Goal: Check status: Check status

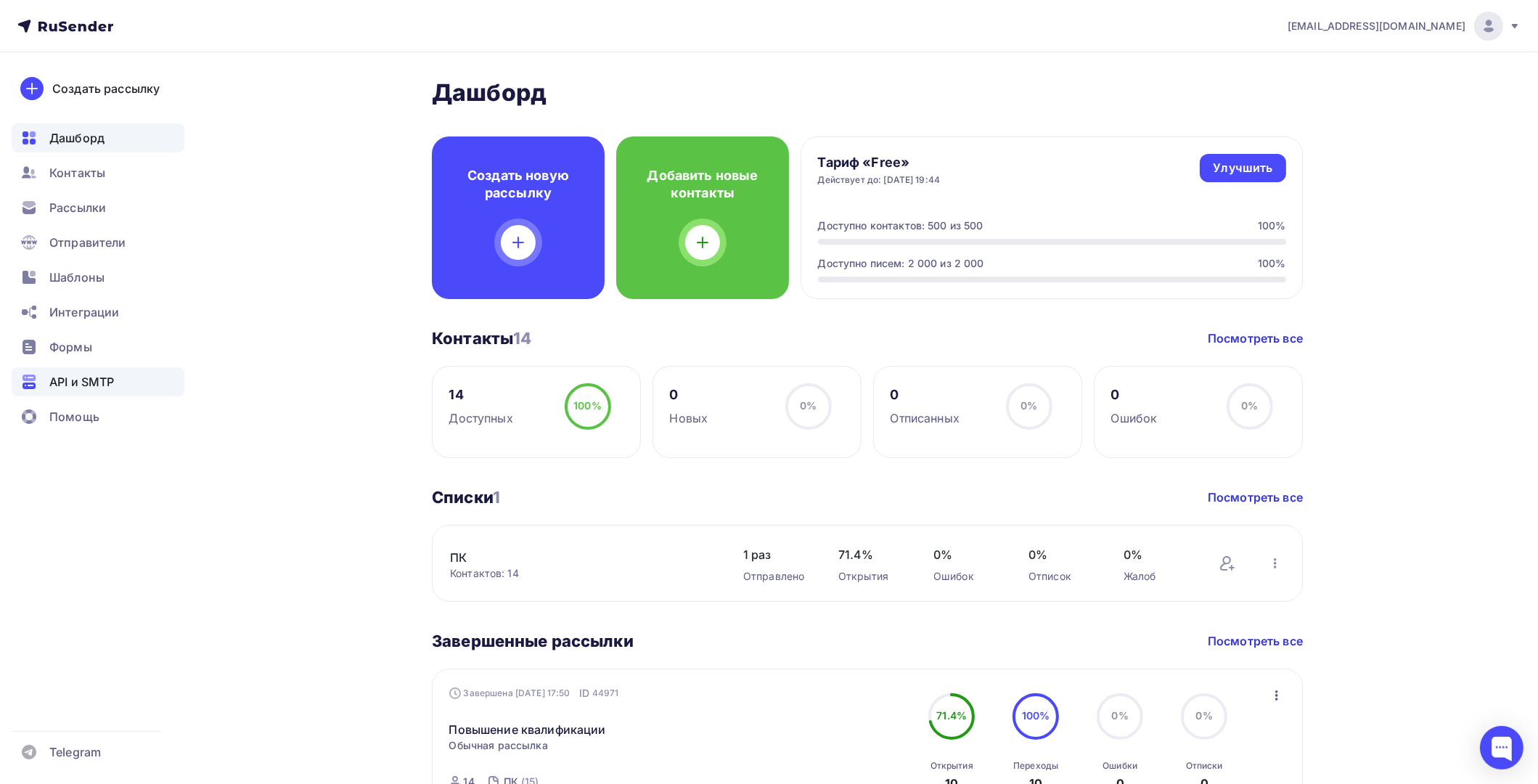
click at [110, 377] on span "API и SMTP" at bounding box center [82, 381] width 64 height 17
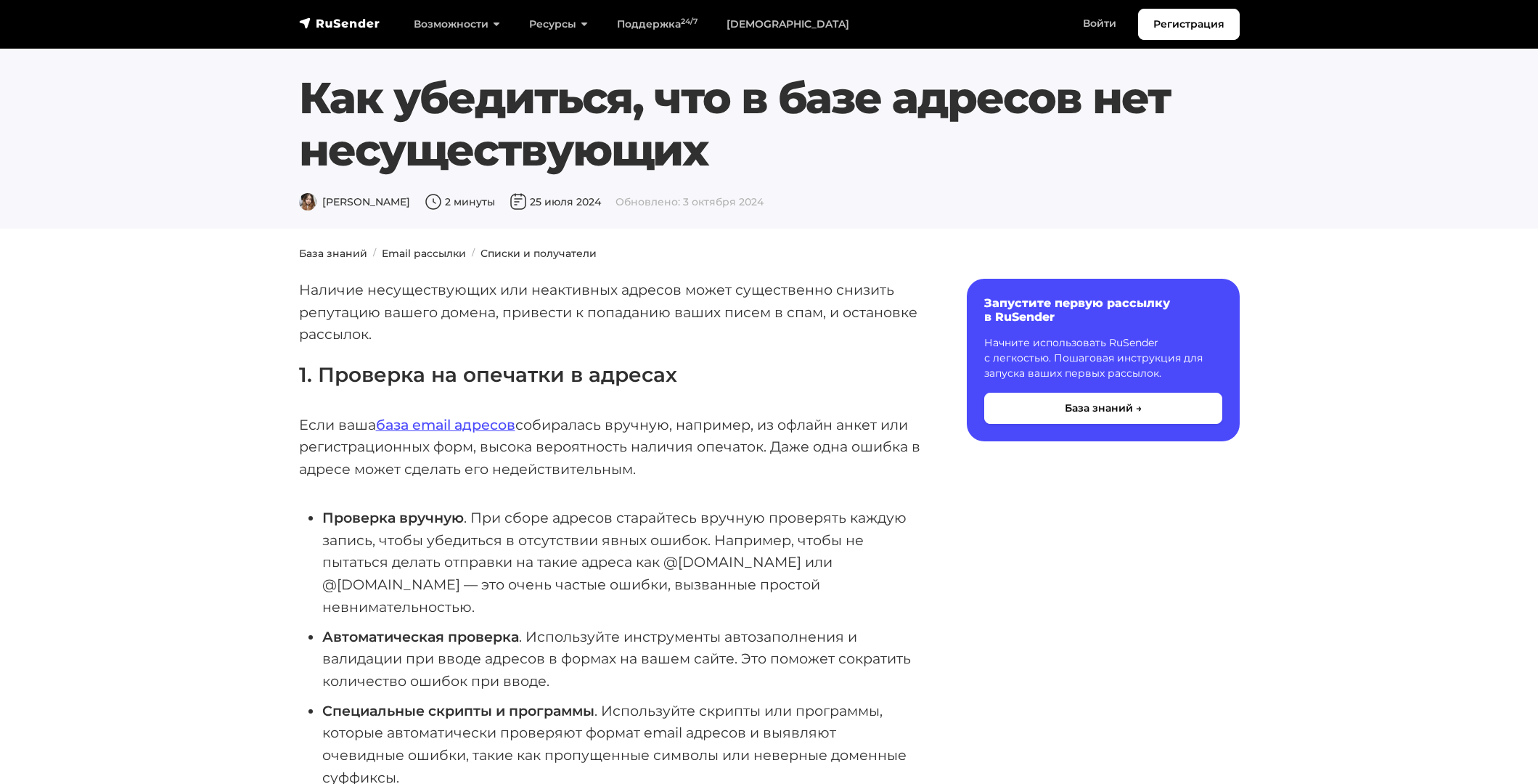
scroll to position [436, 0]
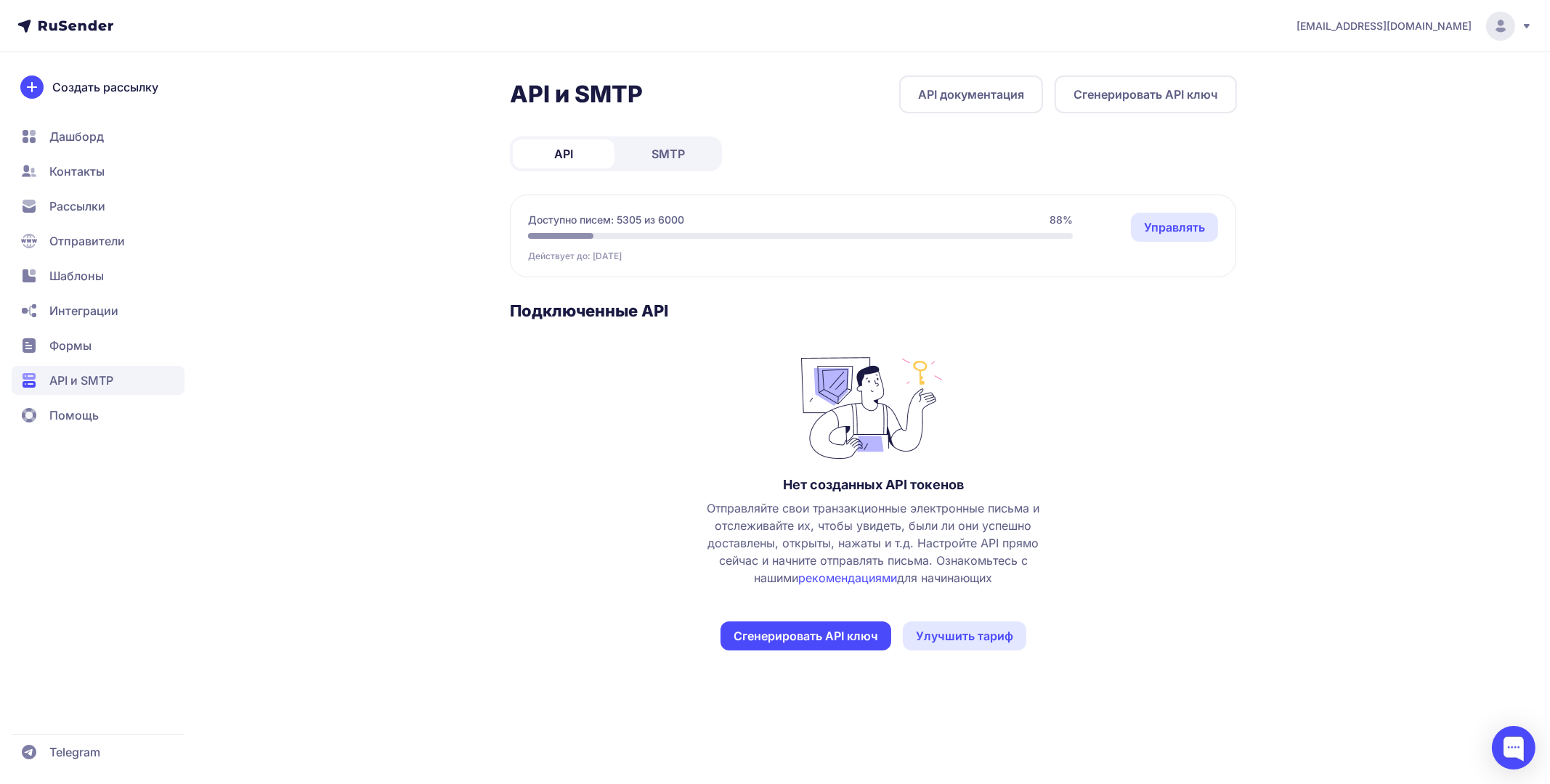
click at [678, 150] on span "SMTP" at bounding box center [667, 153] width 34 height 17
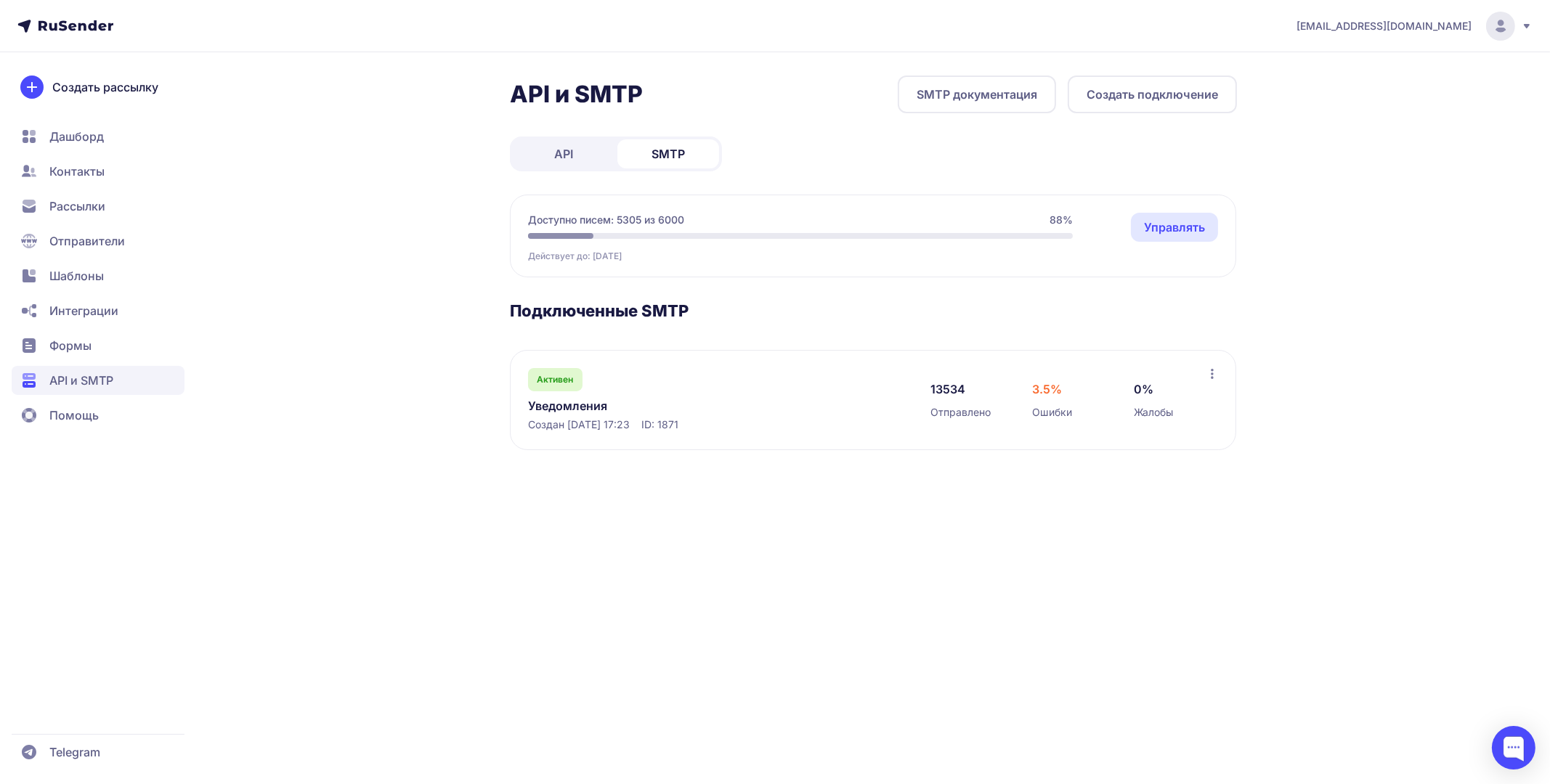
click at [592, 400] on link "Уведомления" at bounding box center [677, 405] width 297 height 17
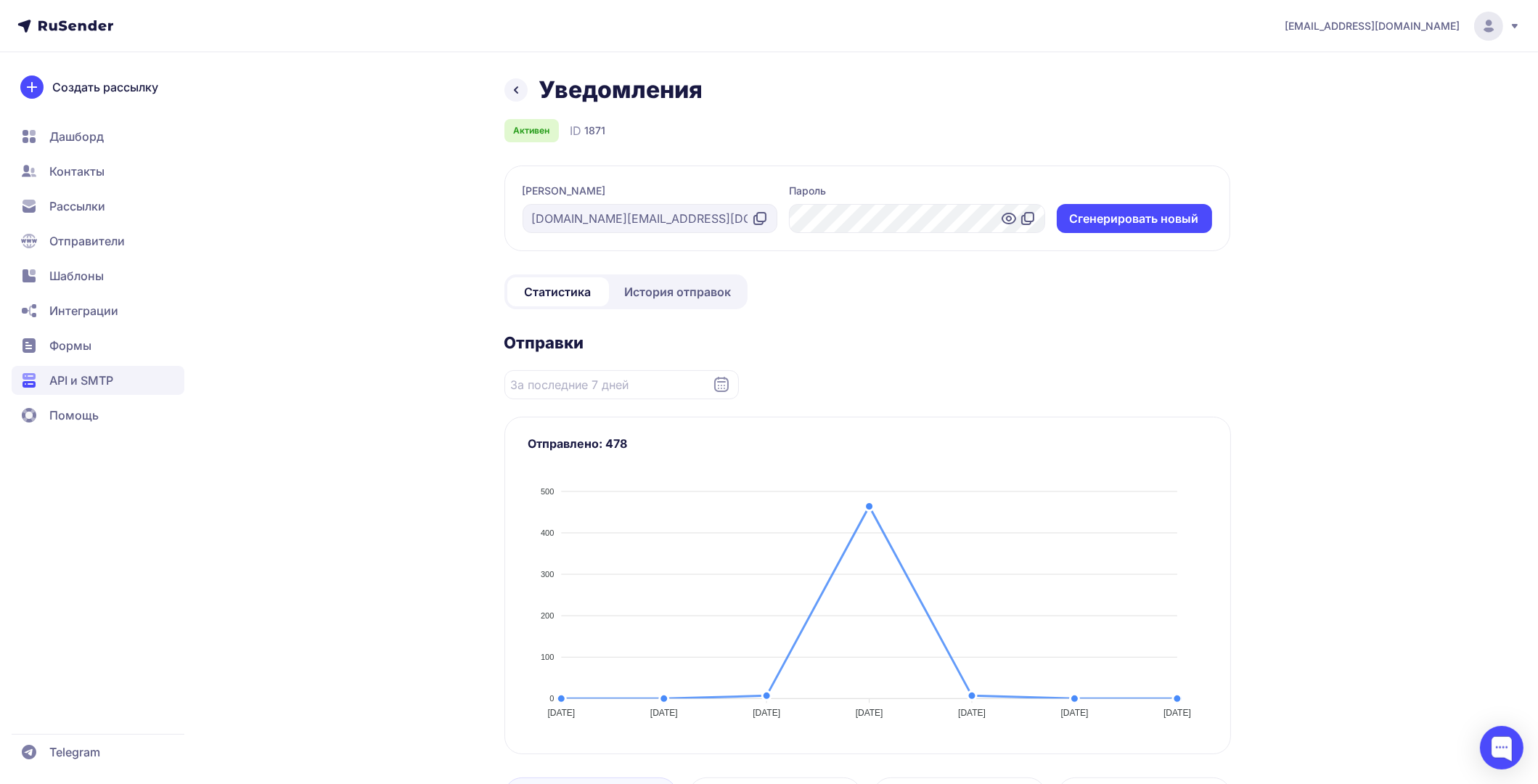
click at [700, 296] on span "История отправок" at bounding box center [679, 292] width 107 height 17
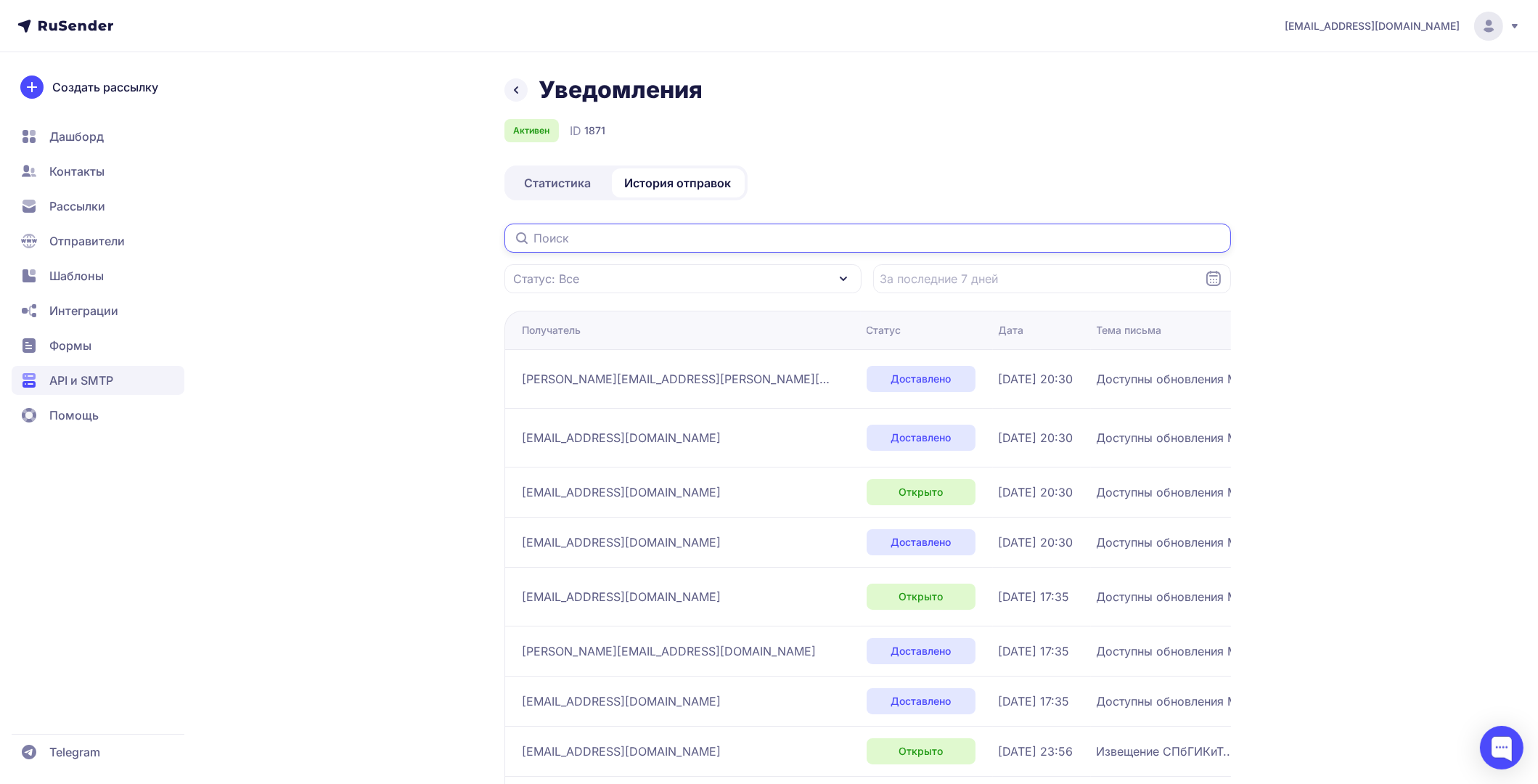
click at [618, 240] on input "text" at bounding box center [867, 237] width 727 height 29
paste input "lanlinyo@yandex.ru"
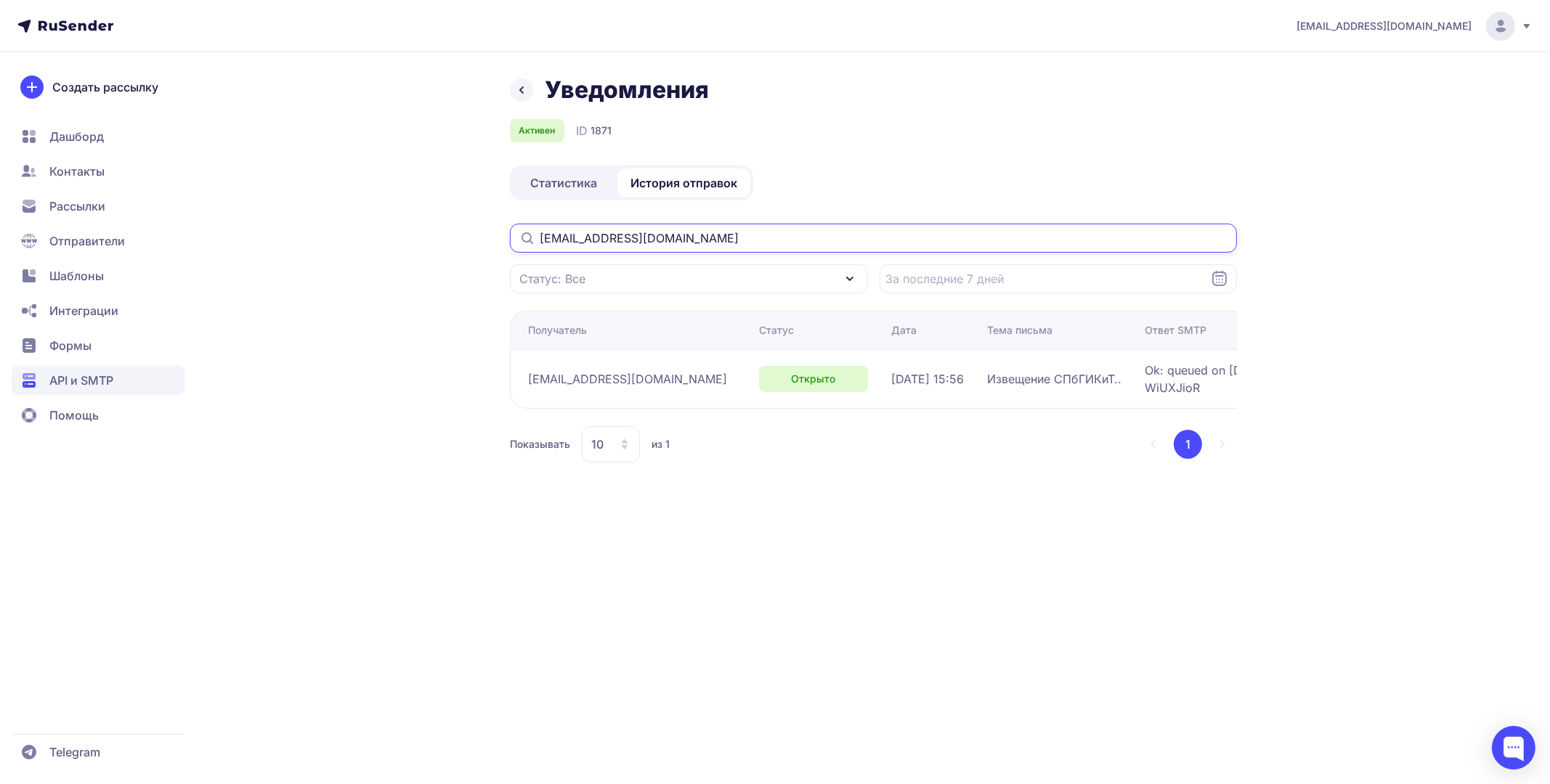
type input "lanlinyo@yandex.ru"
drag, startPoint x: 798, startPoint y: 376, endPoint x: 894, endPoint y: 372, distance: 96.1
click at [894, 372] on div "10.07.2025, 15:56" at bounding box center [933, 378] width 84 height 17
copy span "10.07.2025, 15:56"
